Goal: Task Accomplishment & Management: Use online tool/utility

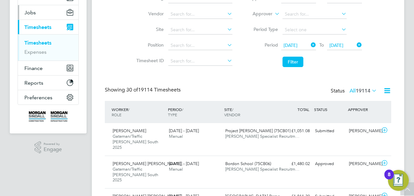
click at [31, 14] on span "Jobs" at bounding box center [29, 12] width 11 height 6
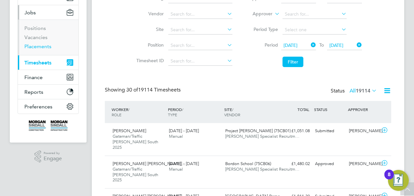
click at [36, 46] on link "Placements" at bounding box center [37, 46] width 27 height 6
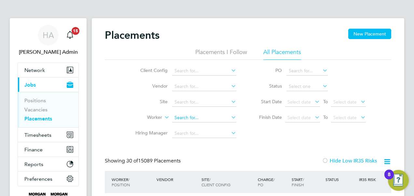
click at [182, 115] on input at bounding box center [204, 117] width 64 height 9
click at [177, 119] on input "gry hay" at bounding box center [204, 117] width 64 height 9
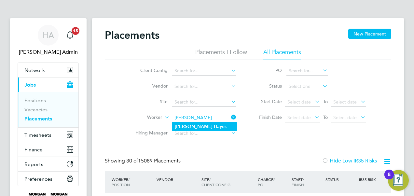
click at [214, 124] on b "Hay" at bounding box center [218, 127] width 8 height 6
type input "[PERSON_NAME]"
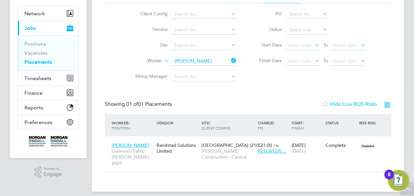
click at [230, 59] on icon at bounding box center [230, 60] width 0 height 9
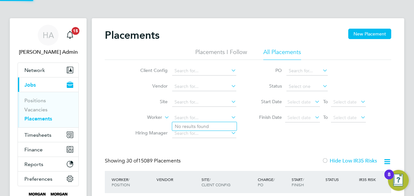
scroll to position [25, 56]
type input "[PERSON_NAME]"
click at [180, 117] on input at bounding box center [204, 117] width 64 height 9
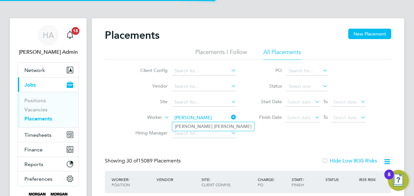
click at [181, 123] on li "[PERSON_NAME]" at bounding box center [213, 126] width 82 height 9
type input "[PERSON_NAME]"
